Goal: Browse casually: Explore the website without a specific task or goal

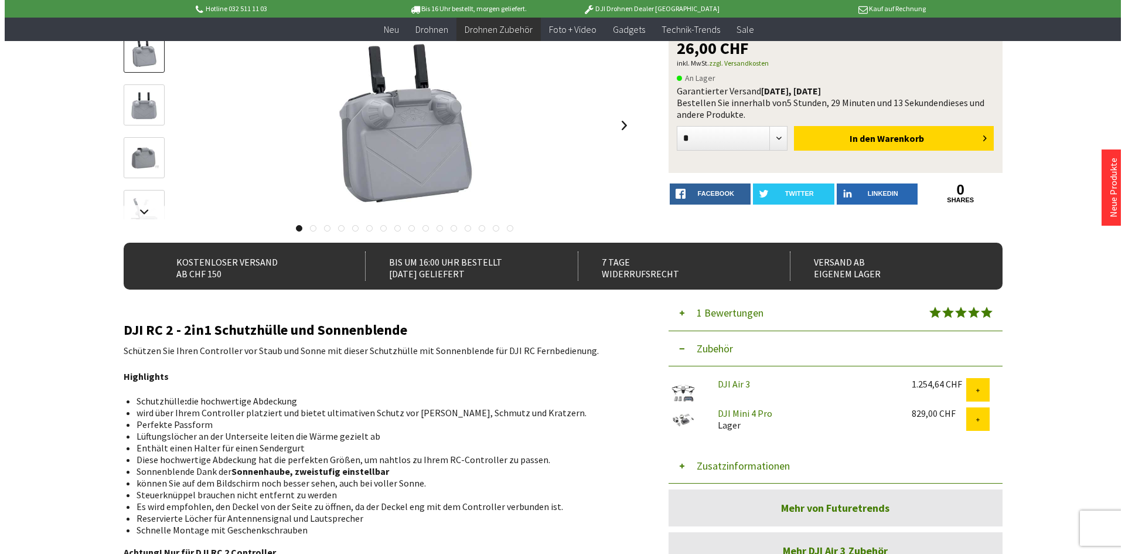
scroll to position [59, 0]
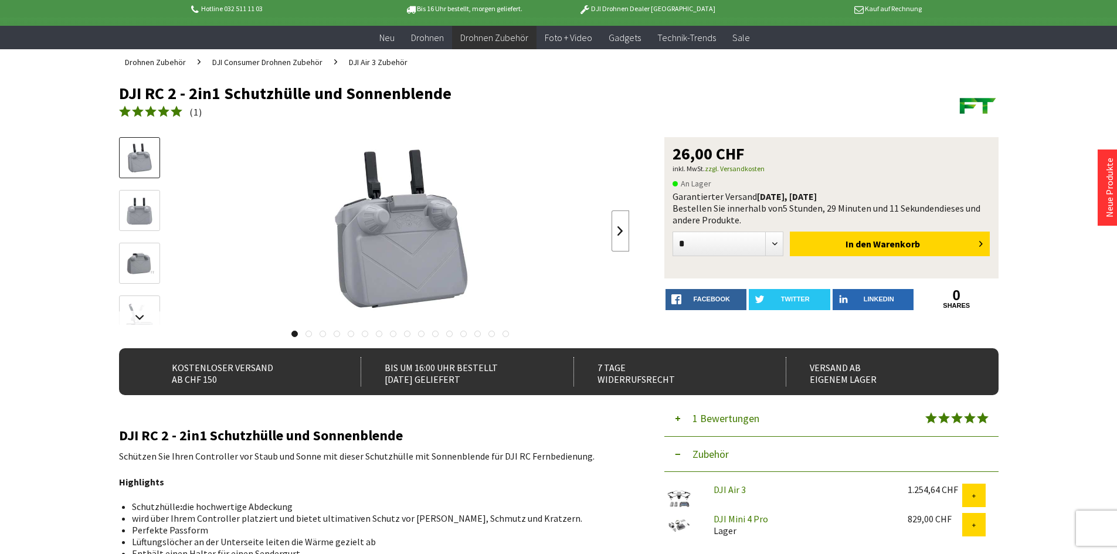
click at [621, 236] on link at bounding box center [620, 230] width 18 height 41
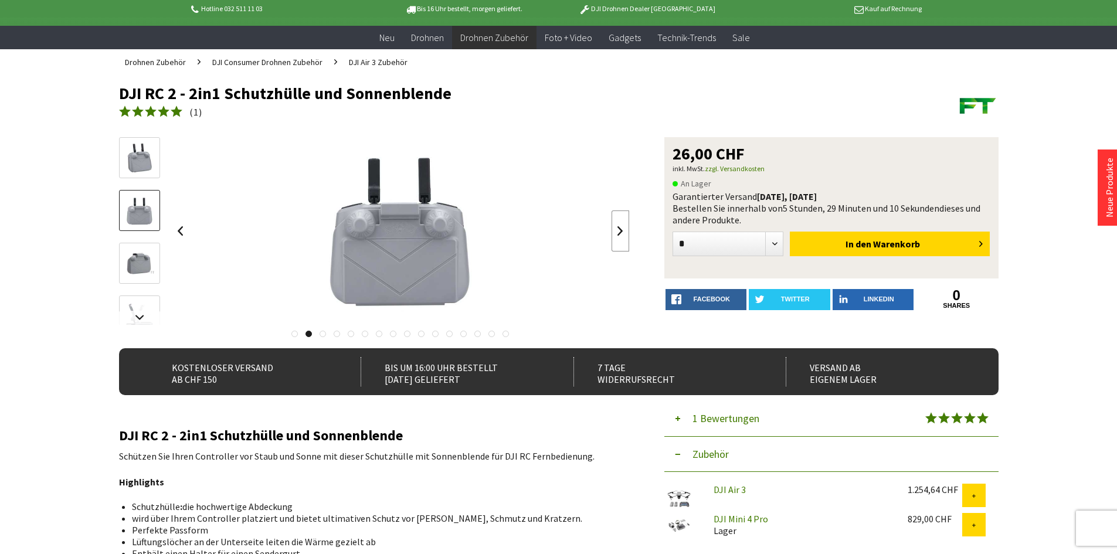
click at [621, 236] on link at bounding box center [620, 230] width 18 height 41
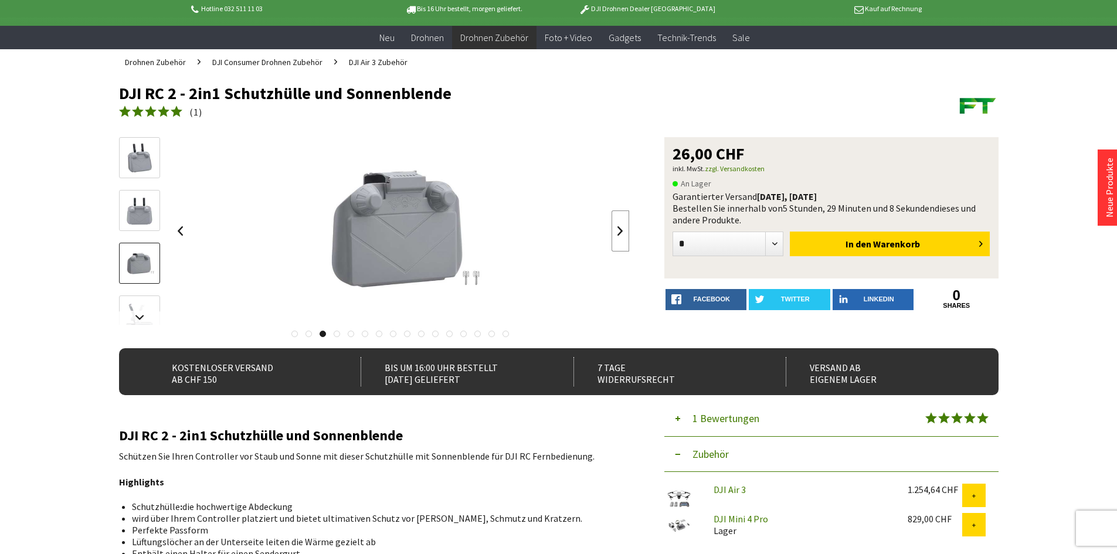
click at [621, 236] on link at bounding box center [620, 230] width 18 height 41
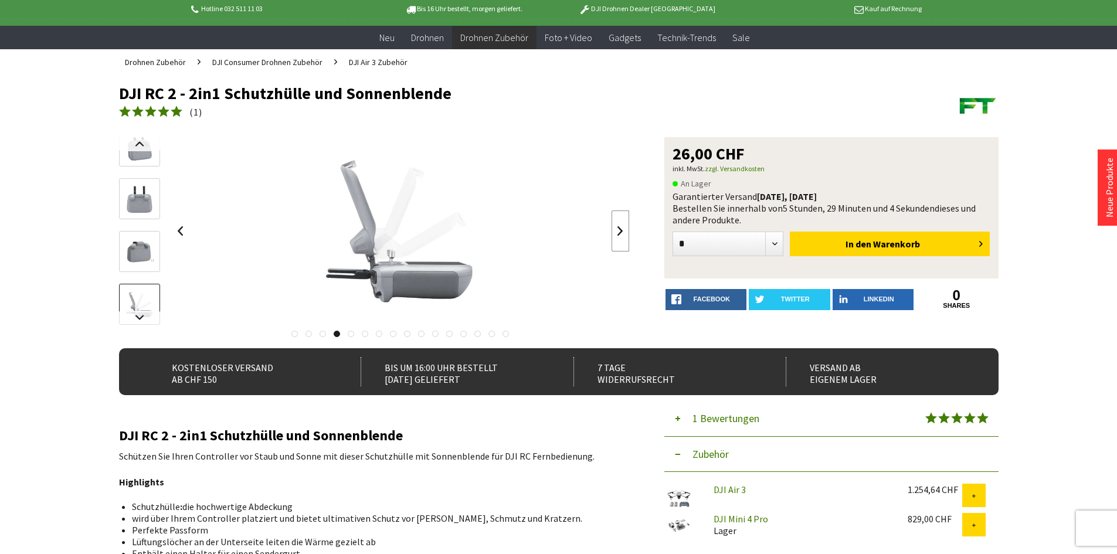
click at [621, 236] on link at bounding box center [620, 230] width 18 height 41
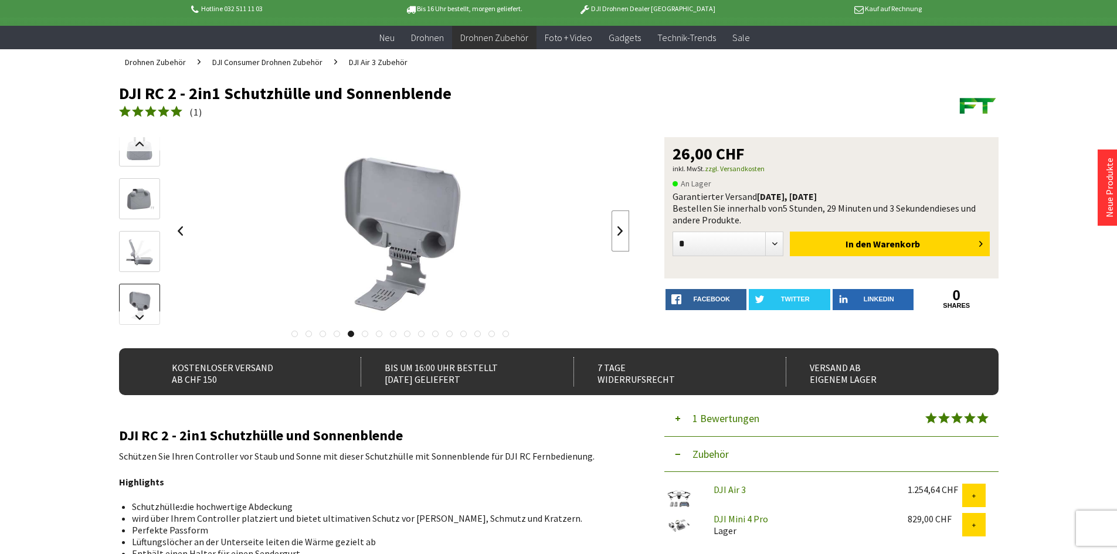
click at [621, 236] on link at bounding box center [620, 230] width 18 height 41
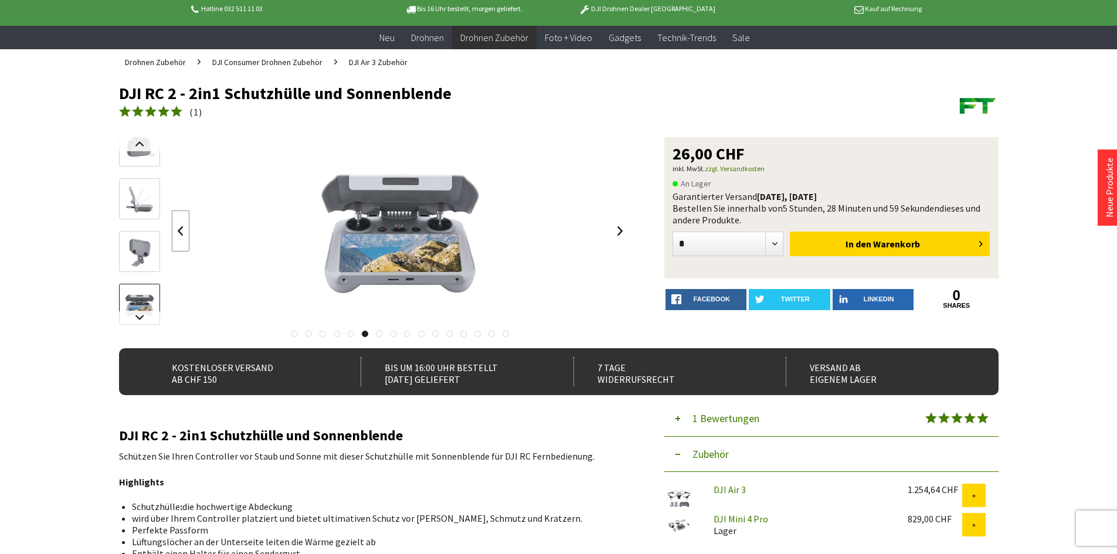
click at [185, 237] on link at bounding box center [181, 230] width 18 height 41
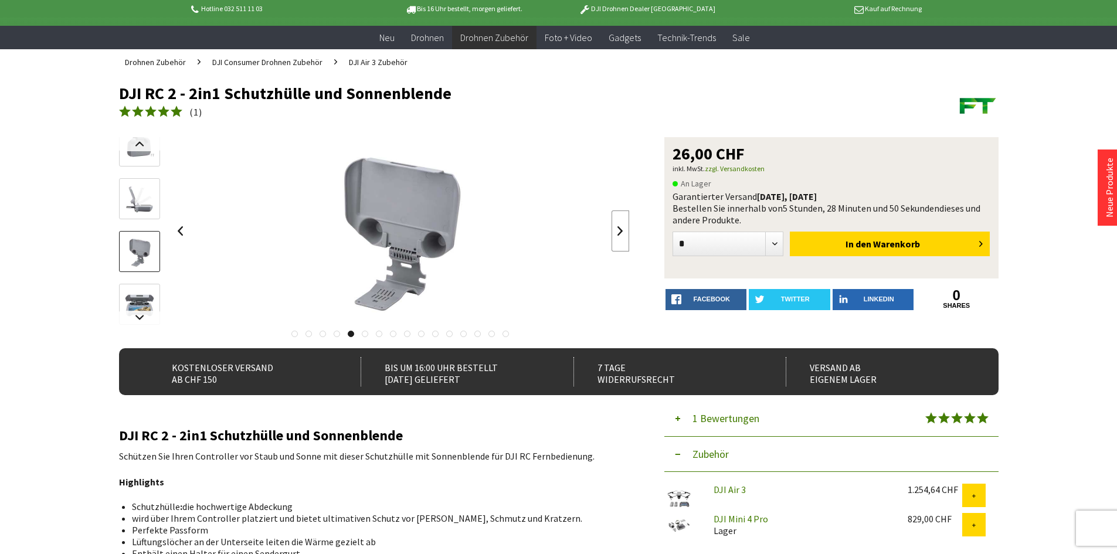
click at [622, 232] on link at bounding box center [620, 230] width 18 height 41
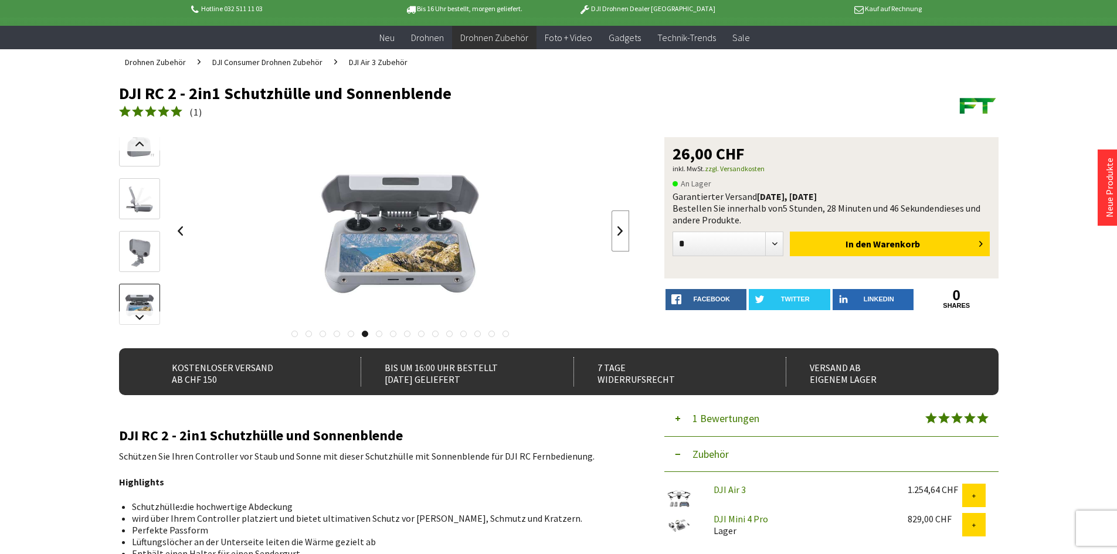
click at [622, 232] on link at bounding box center [620, 230] width 18 height 41
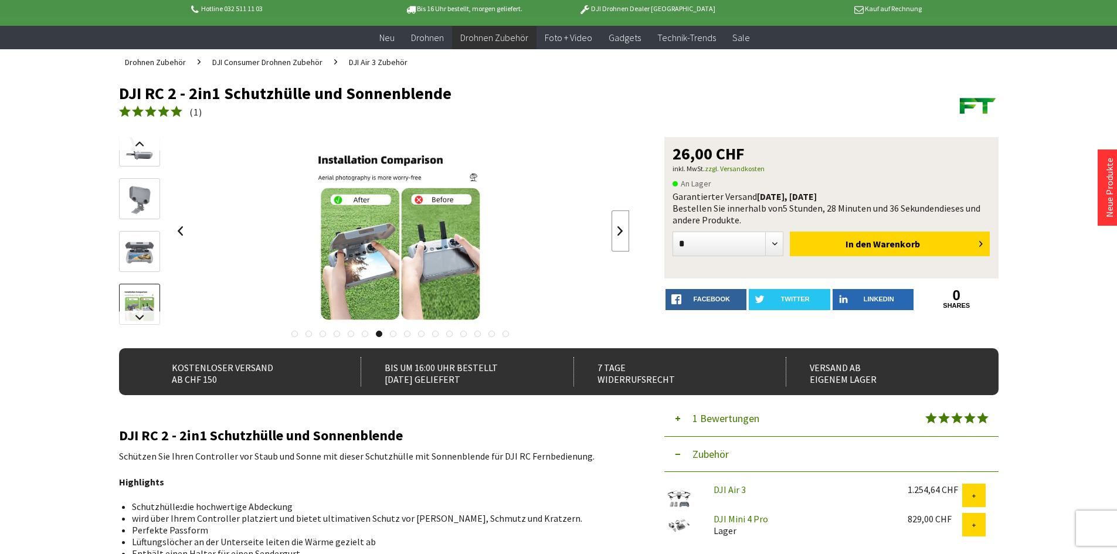
click at [624, 234] on link at bounding box center [620, 230] width 18 height 41
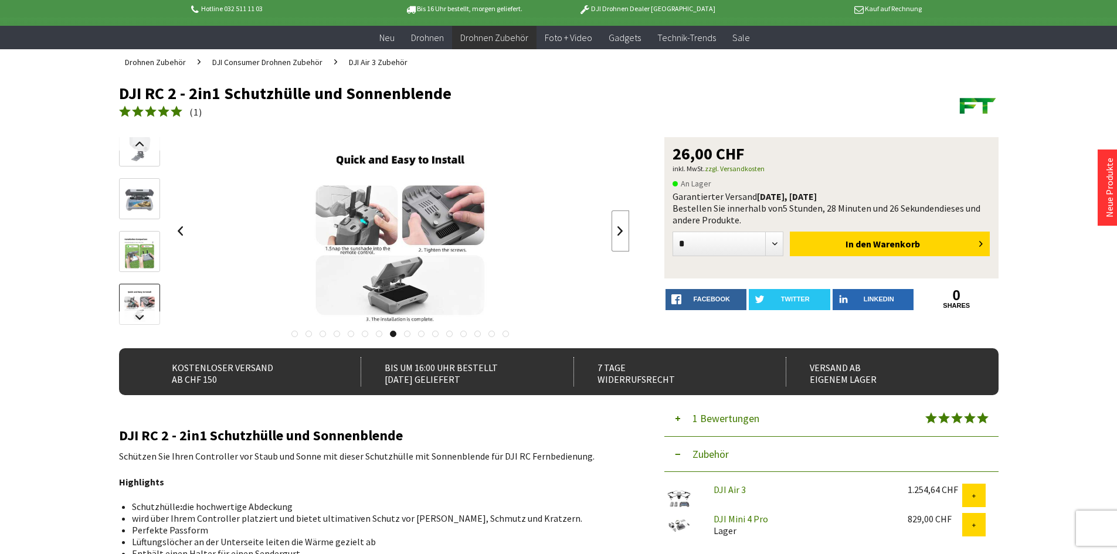
click at [617, 231] on link at bounding box center [620, 230] width 18 height 41
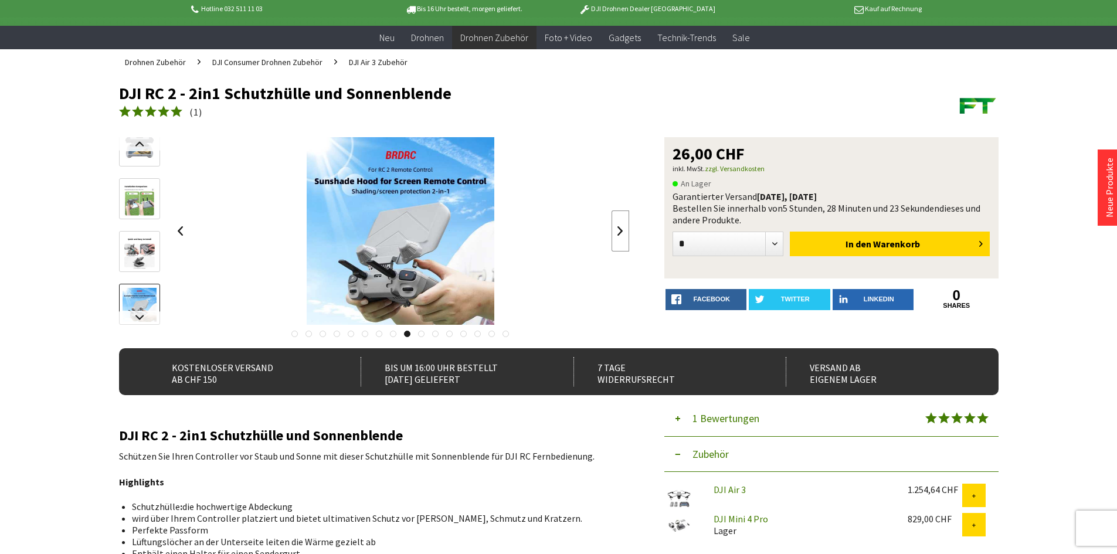
click at [616, 231] on link at bounding box center [620, 230] width 18 height 41
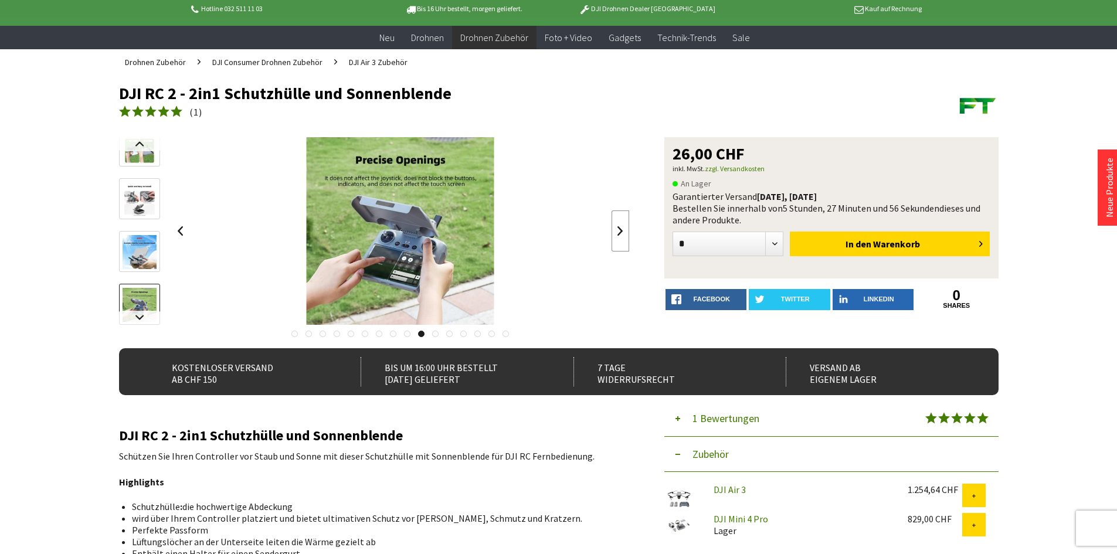
click at [621, 233] on link at bounding box center [620, 230] width 18 height 41
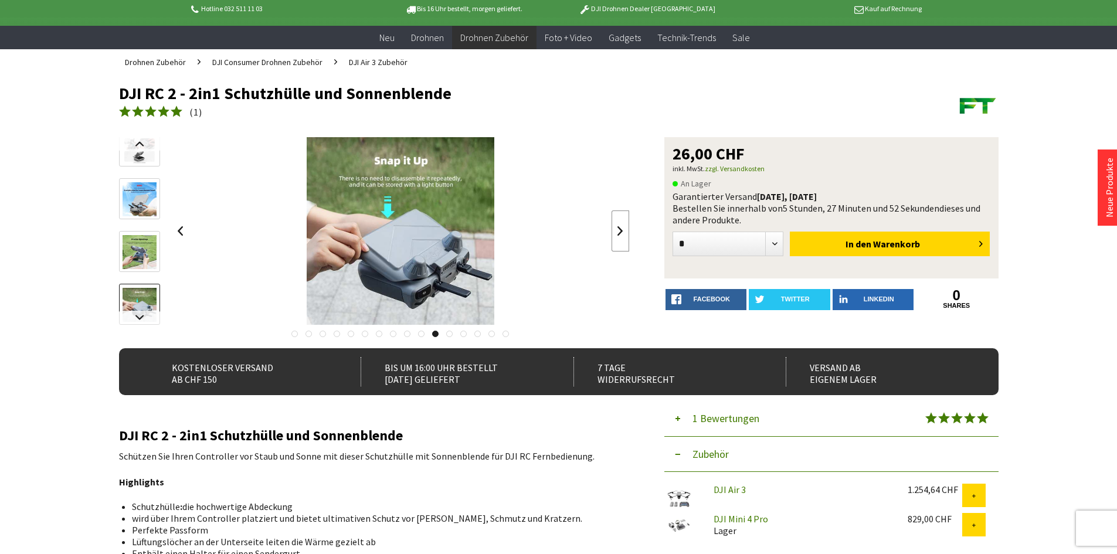
click at [621, 233] on link at bounding box center [620, 230] width 18 height 41
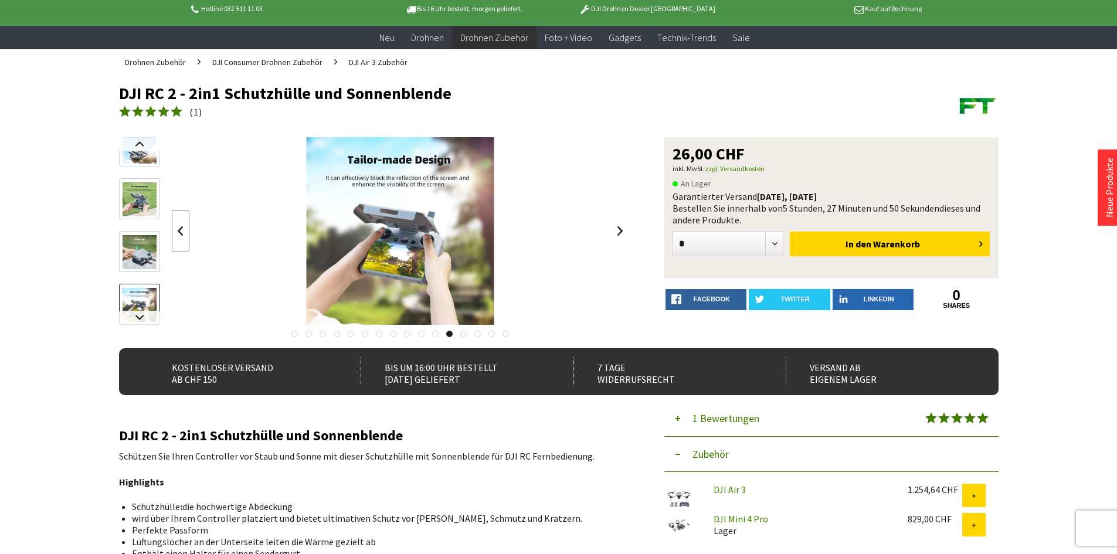
click at [185, 232] on link at bounding box center [181, 230] width 18 height 41
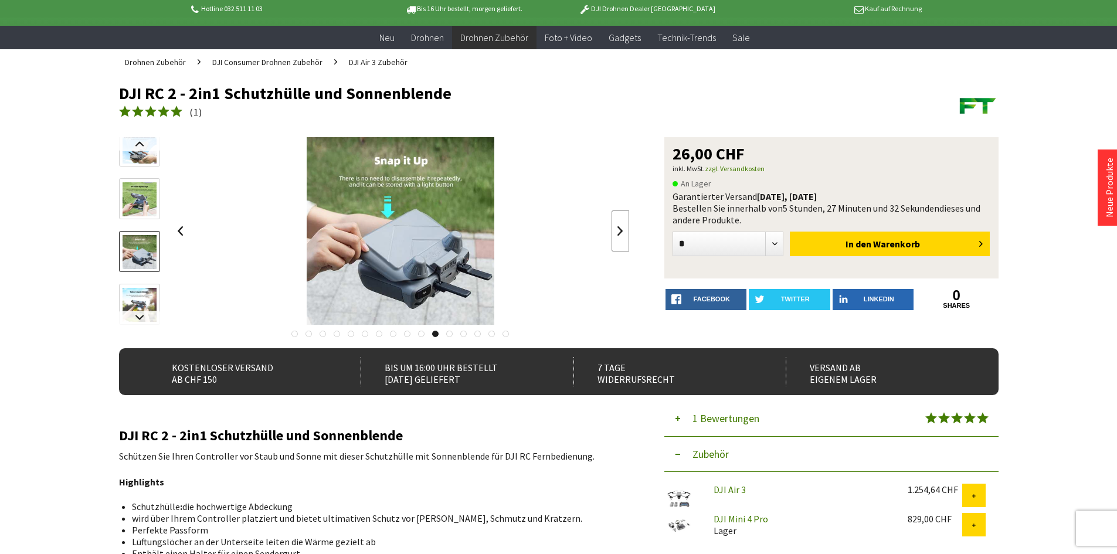
click at [627, 230] on link at bounding box center [620, 230] width 18 height 41
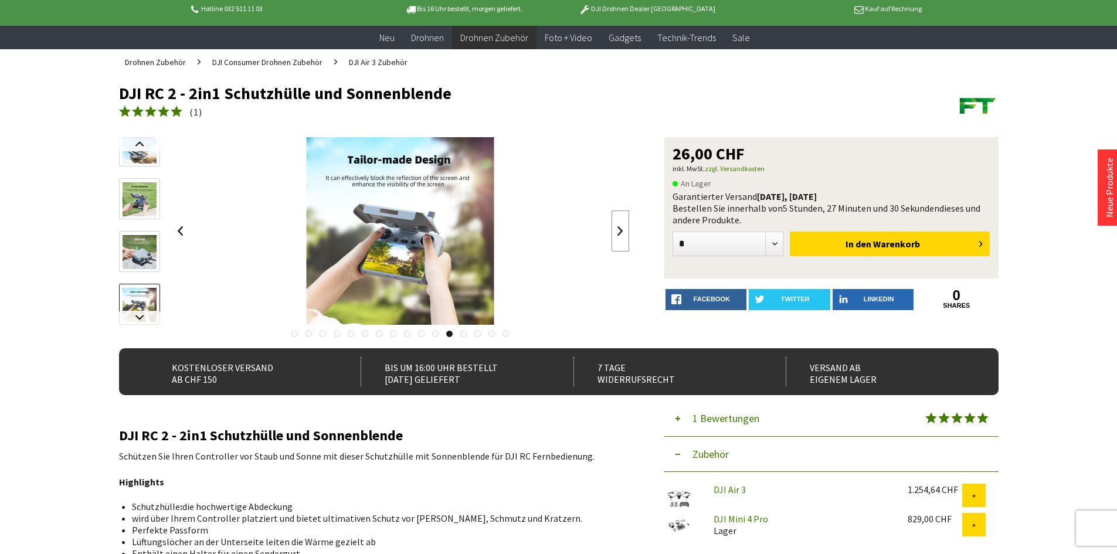
click at [619, 227] on link at bounding box center [620, 230] width 18 height 41
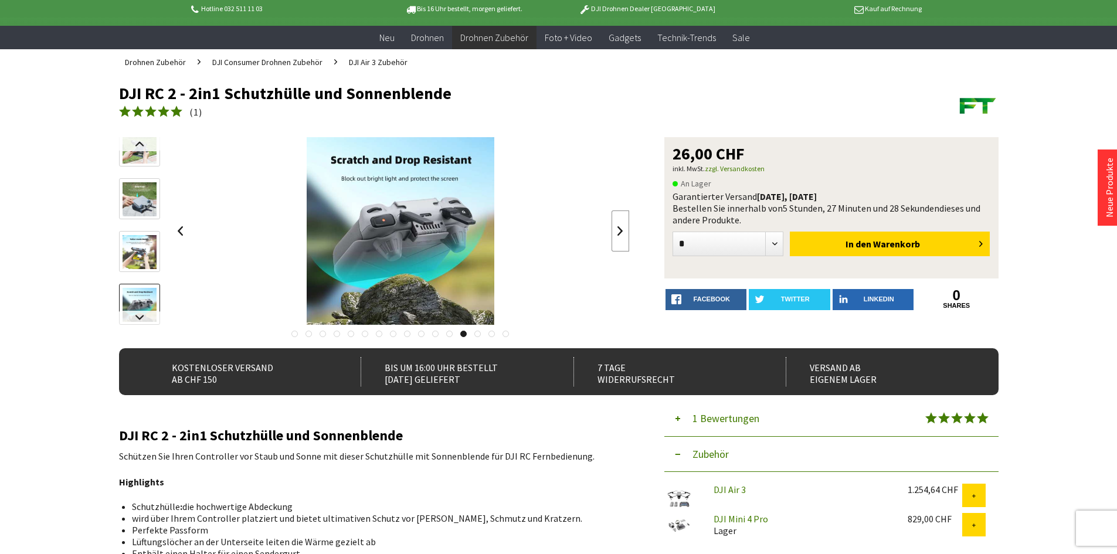
click at [619, 227] on link at bounding box center [620, 230] width 18 height 41
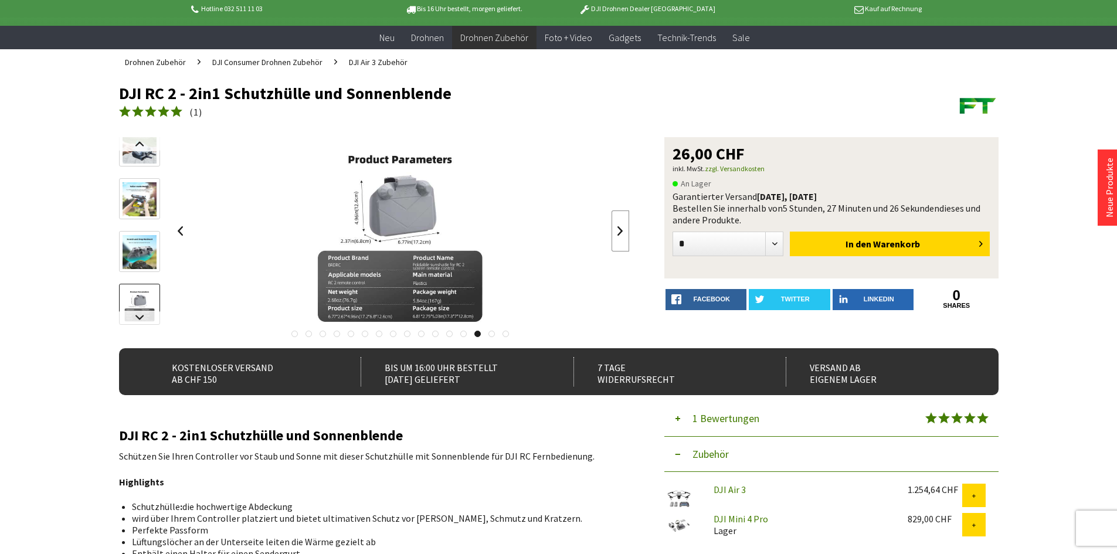
click at [619, 227] on link at bounding box center [620, 230] width 18 height 41
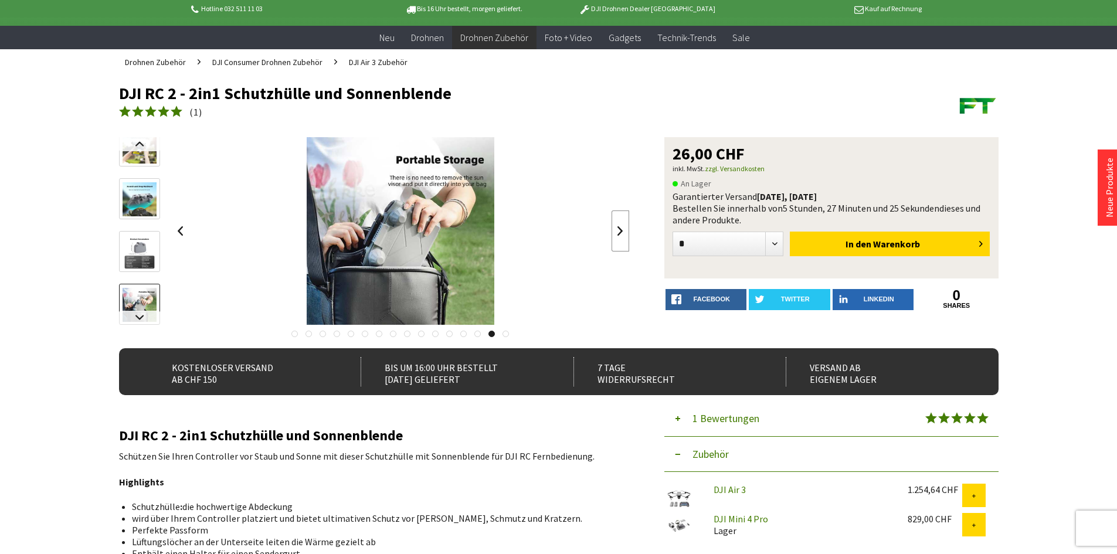
click at [619, 227] on link at bounding box center [620, 230] width 18 height 41
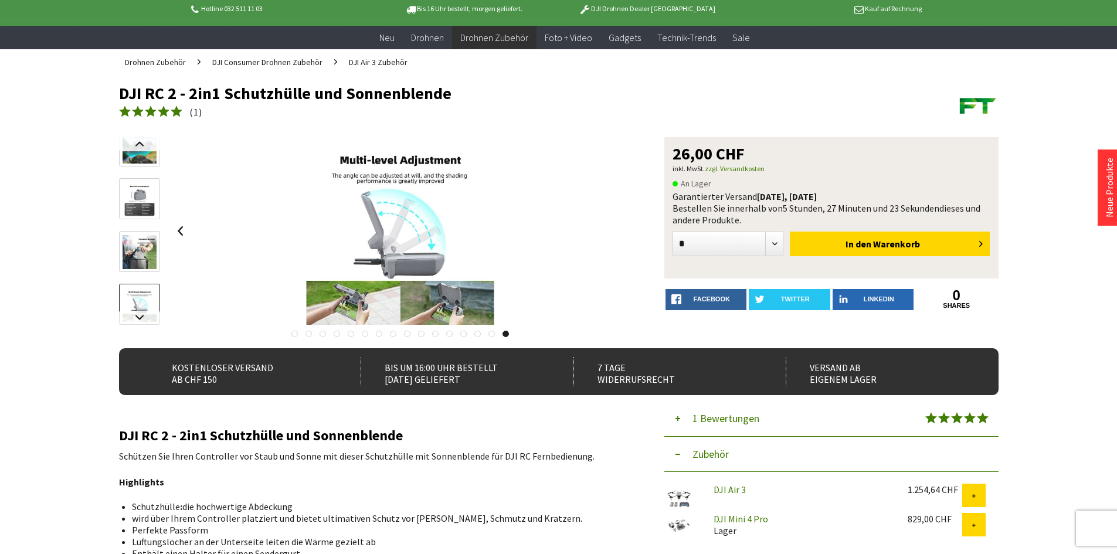
click at [619, 227] on div at bounding box center [401, 231] width 458 height 188
